Goal: Information Seeking & Learning: Learn about a topic

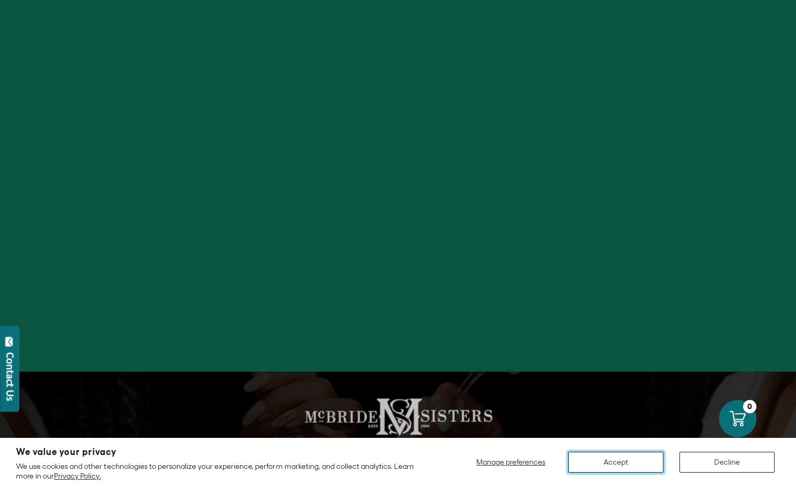
click at [630, 464] on button "Accept" at bounding box center [615, 461] width 95 height 21
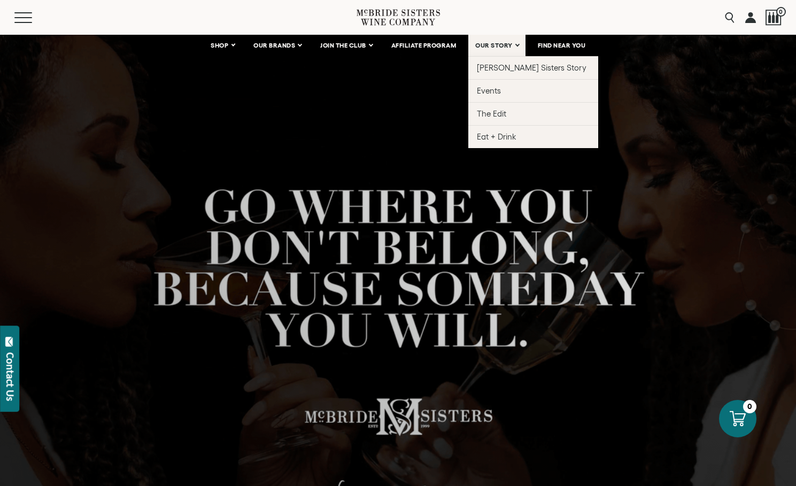
click at [498, 46] on span "OUR STORY" at bounding box center [493, 45] width 37 height 7
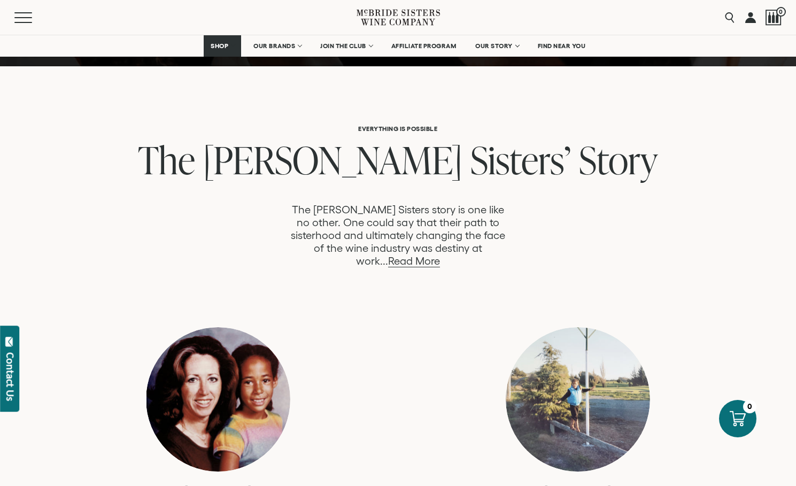
scroll to position [481, 0]
click at [440, 254] on link "Read More" at bounding box center [414, 260] width 52 height 12
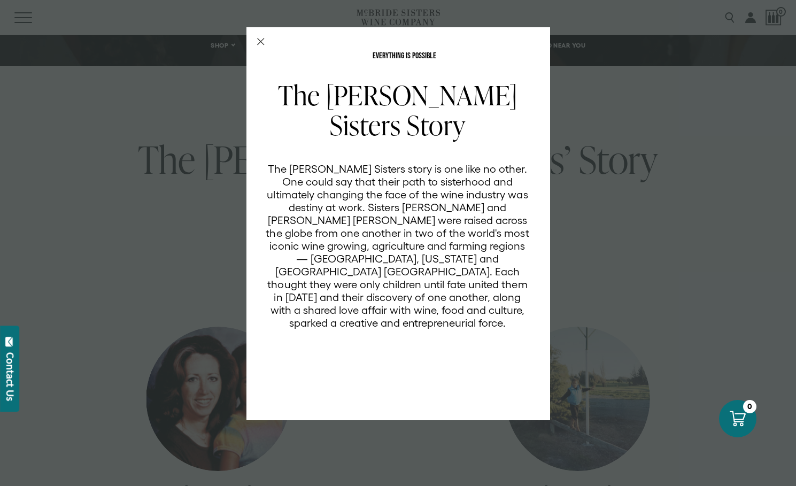
scroll to position [0, 0]
click at [260, 41] on line "Close Modal" at bounding box center [260, 41] width 6 height 6
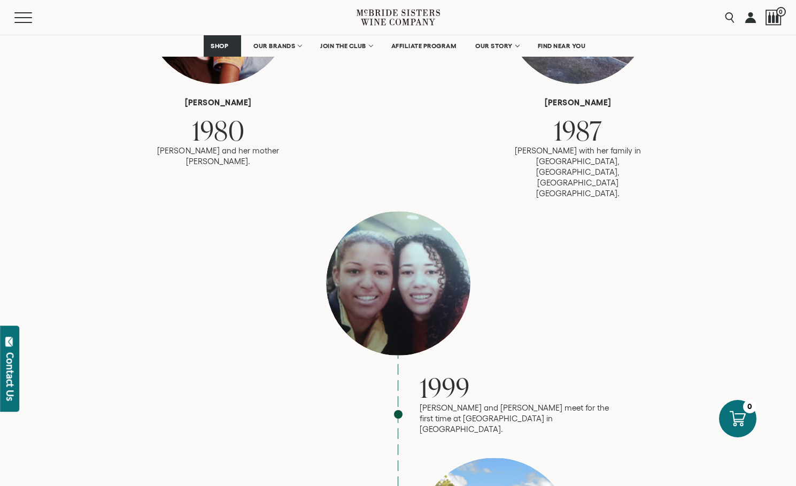
scroll to position [855, 0]
